Goal: Contribute content

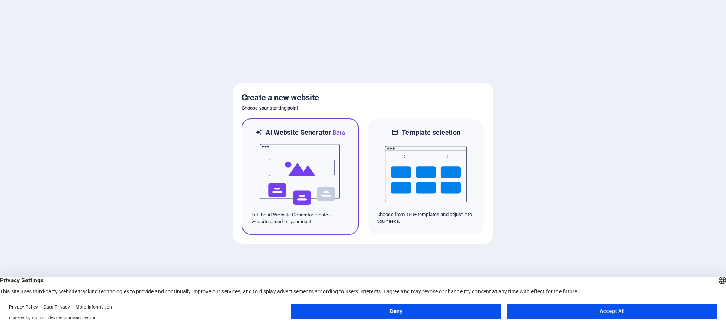
click at [287, 166] on img at bounding box center [300, 175] width 82 height 74
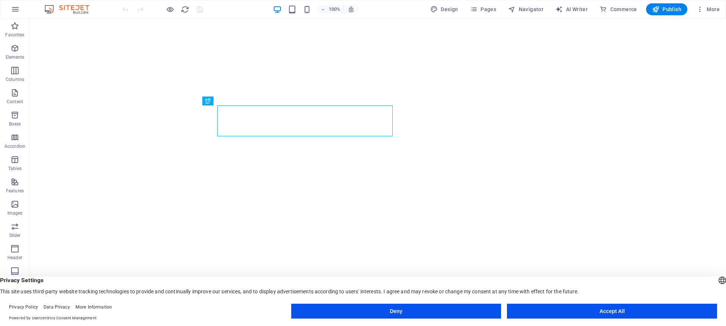
click at [620, 311] on button "Accept All" at bounding box center [612, 311] width 210 height 15
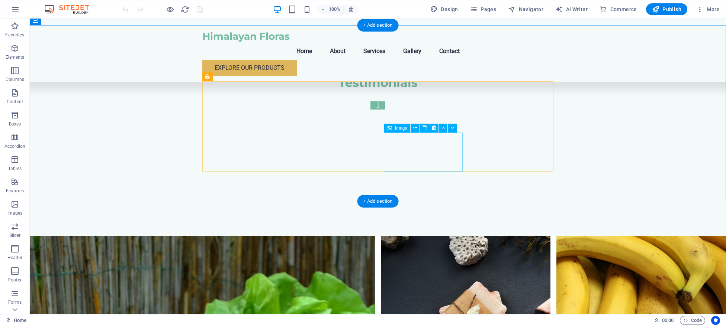
scroll to position [1774, 0]
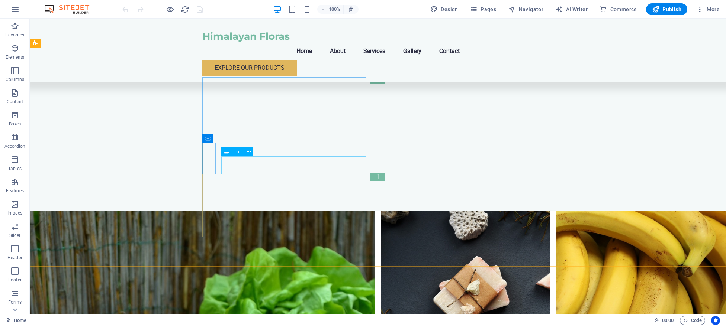
click at [228, 152] on icon at bounding box center [226, 152] width 5 height 9
click at [237, 150] on span "Text" at bounding box center [236, 152] width 8 height 4
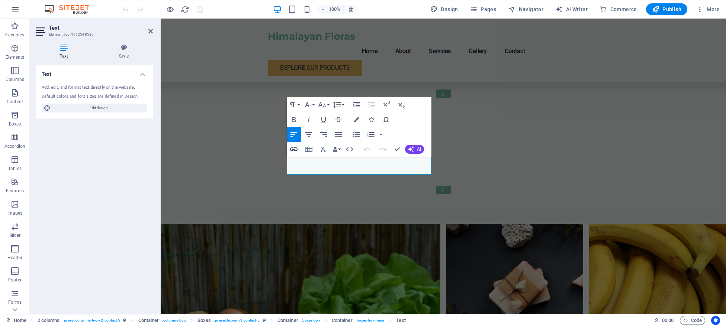
scroll to position [1685, 0]
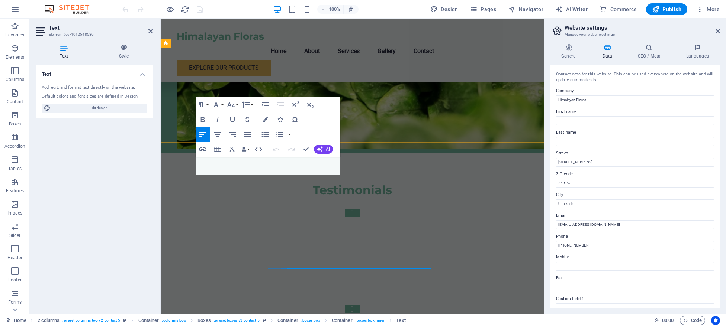
scroll to position [1590, 0]
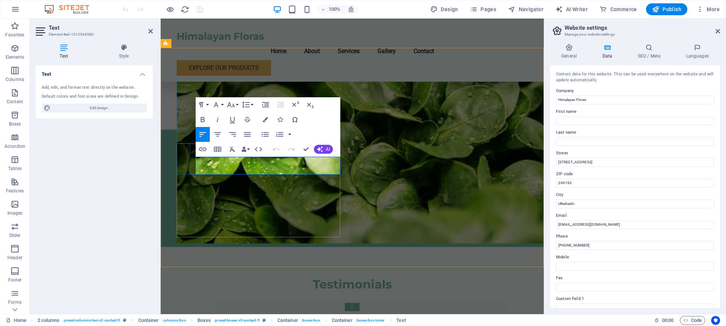
click at [667, 10] on span "Publish" at bounding box center [666, 9] width 29 height 7
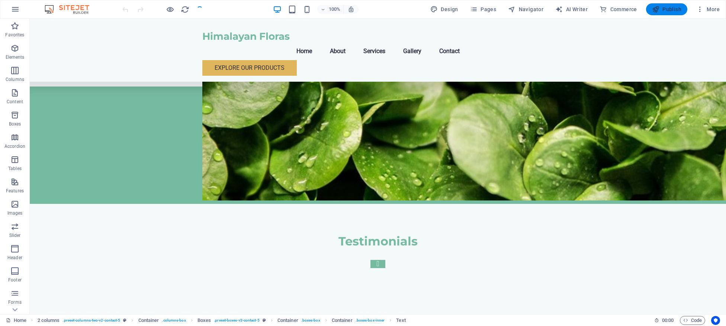
scroll to position [1774, 0]
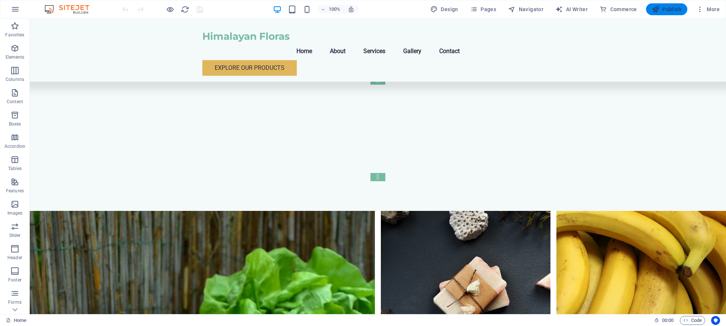
click at [667, 10] on span "Publish" at bounding box center [666, 9] width 29 height 7
